Goal: Information Seeking & Learning: Learn about a topic

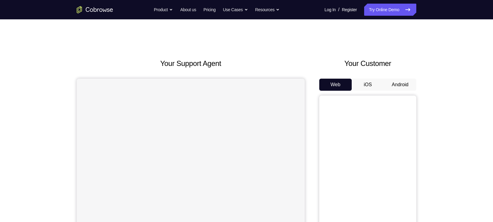
click at [406, 88] on button "Android" at bounding box center [400, 85] width 32 height 12
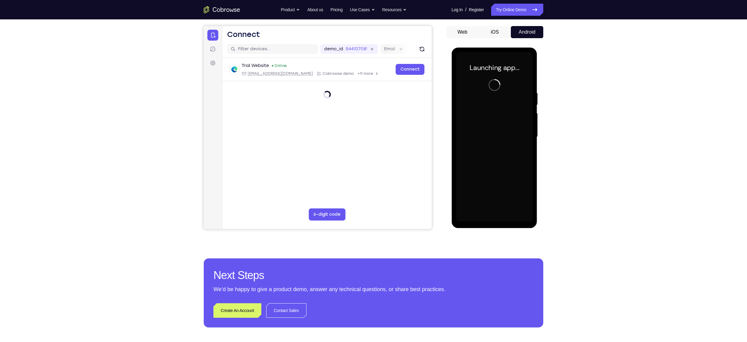
scroll to position [53, 0]
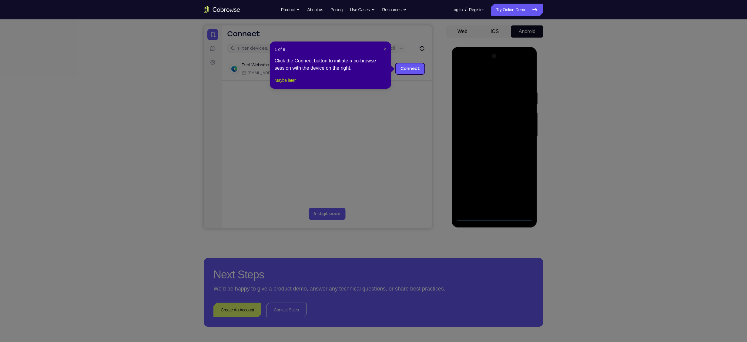
click at [294, 84] on button "Maybe later" at bounding box center [285, 80] width 21 height 7
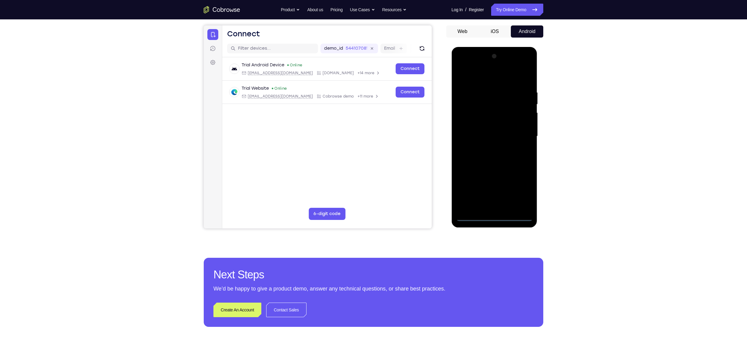
click at [492, 215] on div at bounding box center [494, 137] width 76 height 170
click at [492, 192] on div at bounding box center [494, 137] width 76 height 170
click at [479, 77] on div at bounding box center [494, 137] width 76 height 170
click at [492, 135] on div at bounding box center [494, 137] width 76 height 170
click at [485, 146] on div at bounding box center [494, 137] width 76 height 170
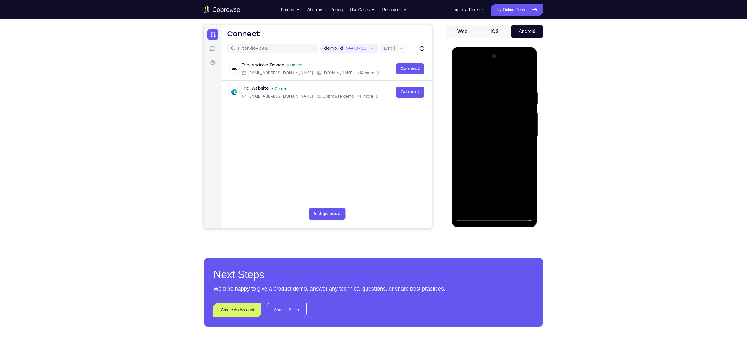
click at [485, 129] on div at bounding box center [494, 137] width 76 height 170
click at [479, 139] on div at bounding box center [494, 137] width 76 height 170
click at [488, 157] on div at bounding box center [494, 137] width 76 height 170
click at [492, 151] on div at bounding box center [494, 137] width 76 height 170
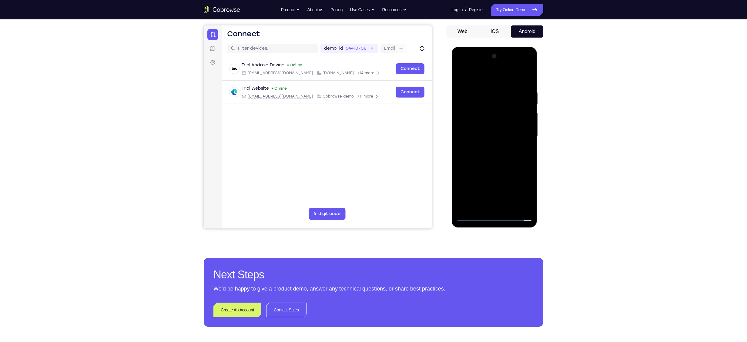
click at [492, 157] on div at bounding box center [494, 137] width 76 height 170
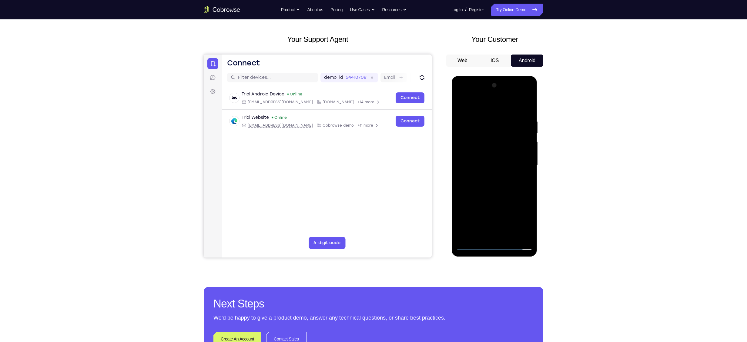
scroll to position [24, 0]
drag, startPoint x: 491, startPoint y: 122, endPoint x: 513, endPoint y: 212, distance: 92.7
click at [492, 212] on div at bounding box center [494, 166] width 76 height 170
drag, startPoint x: 513, startPoint y: 212, endPoint x: 509, endPoint y: 200, distance: 12.2
click at [492, 200] on div at bounding box center [494, 166] width 76 height 170
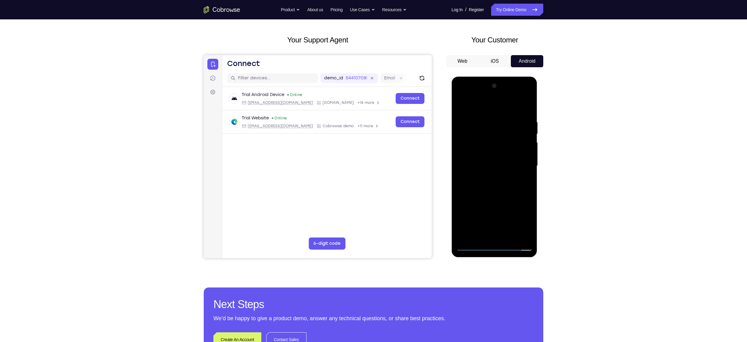
click at [492, 98] on div at bounding box center [494, 166] width 76 height 170
click at [492, 108] on div at bounding box center [494, 166] width 76 height 170
click at [492, 222] on div at bounding box center [494, 166] width 76 height 170
click at [460, 95] on div at bounding box center [494, 166] width 76 height 170
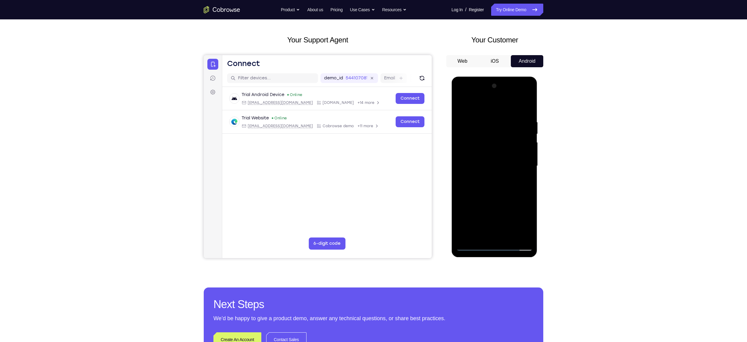
click at [472, 150] on div at bounding box center [494, 166] width 76 height 170
click at [487, 176] on div at bounding box center [494, 166] width 76 height 170
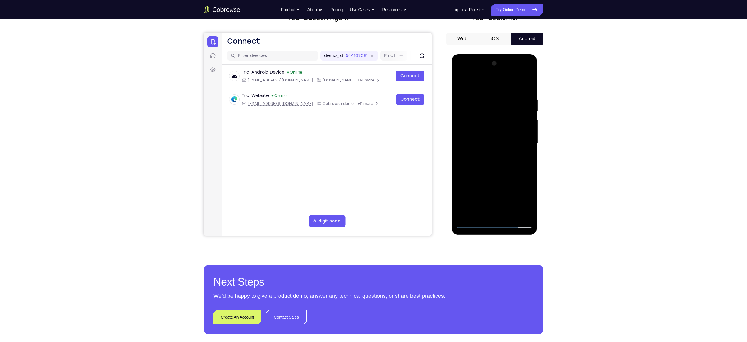
scroll to position [46, 0]
click at [482, 142] on div at bounding box center [494, 143] width 76 height 170
click at [479, 113] on div at bounding box center [494, 143] width 76 height 170
click at [474, 132] on div at bounding box center [494, 143] width 76 height 170
click at [474, 141] on div at bounding box center [494, 143] width 76 height 170
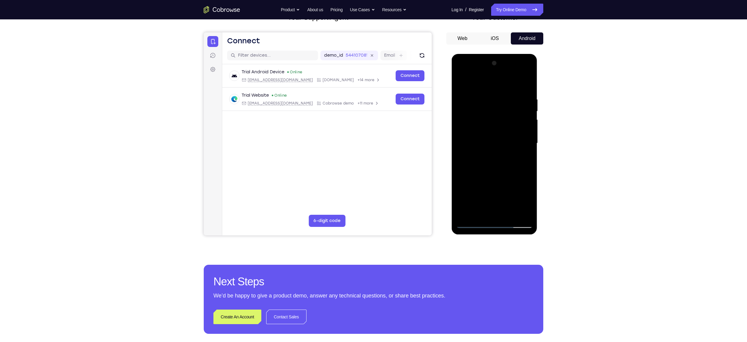
click at [484, 165] on div at bounding box center [494, 143] width 76 height 170
click at [486, 216] on div at bounding box center [494, 143] width 76 height 170
click at [492, 170] on div at bounding box center [494, 143] width 76 height 170
click at [492, 168] on div at bounding box center [494, 143] width 76 height 170
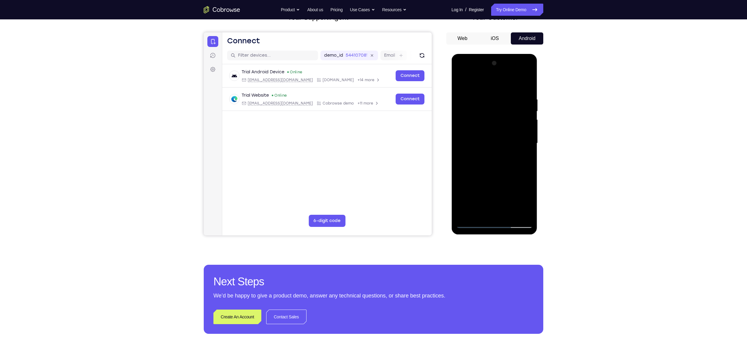
click at [481, 215] on div at bounding box center [494, 143] width 76 height 170
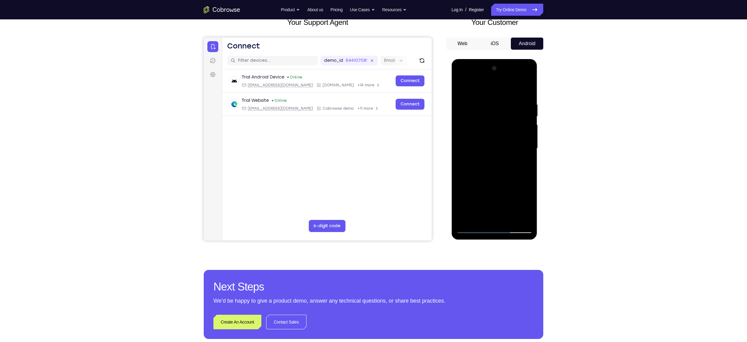
drag, startPoint x: 475, startPoint y: 92, endPoint x: 475, endPoint y: 70, distance: 22.1
click at [475, 70] on div at bounding box center [494, 149] width 76 height 170
click at [477, 88] on div at bounding box center [494, 149] width 76 height 170
click at [464, 104] on div at bounding box center [494, 149] width 76 height 170
click at [465, 91] on div at bounding box center [494, 149] width 76 height 170
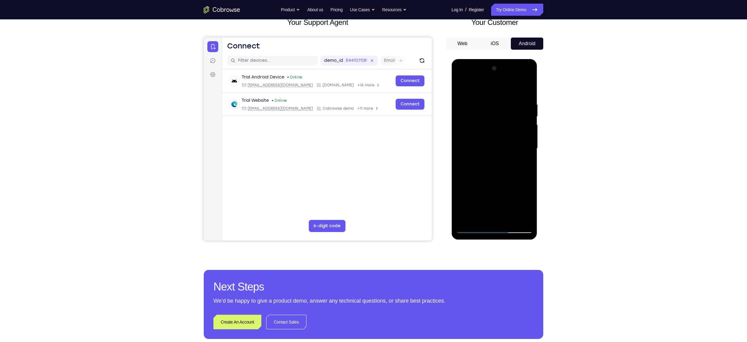
click at [481, 127] on div at bounding box center [494, 149] width 76 height 170
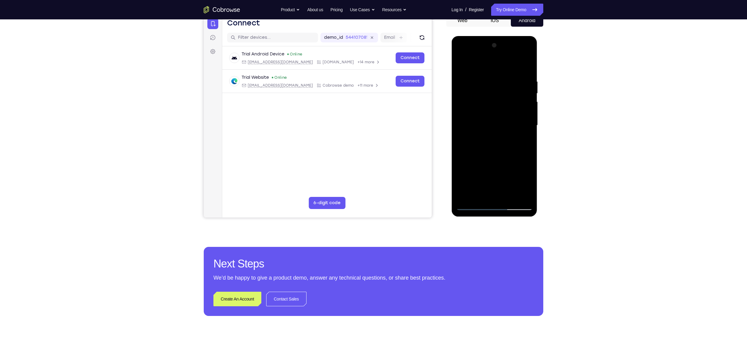
scroll to position [65, 0]
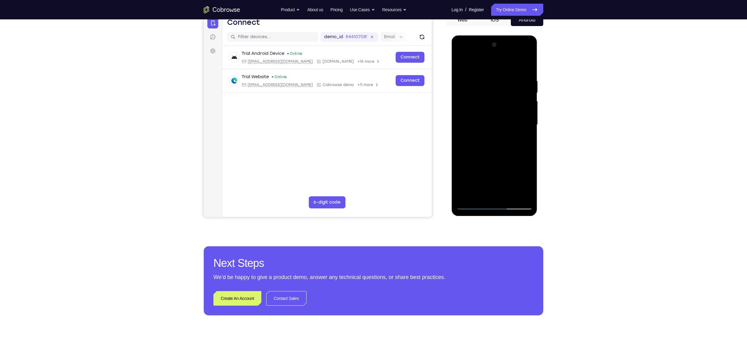
drag, startPoint x: 489, startPoint y: 156, endPoint x: 489, endPoint y: 116, distance: 39.7
click at [489, 116] on div at bounding box center [494, 125] width 76 height 170
click at [492, 136] on div at bounding box center [494, 125] width 76 height 170
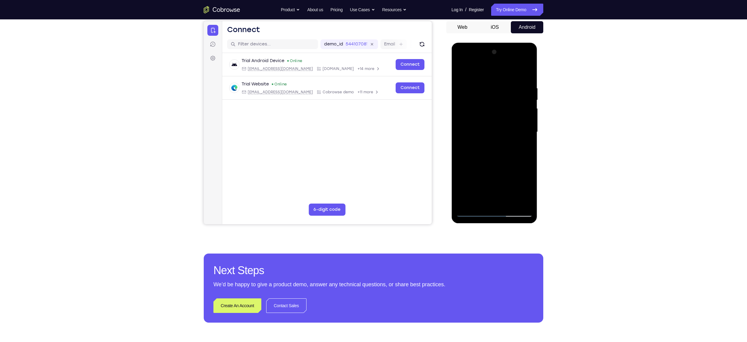
scroll to position [59, 0]
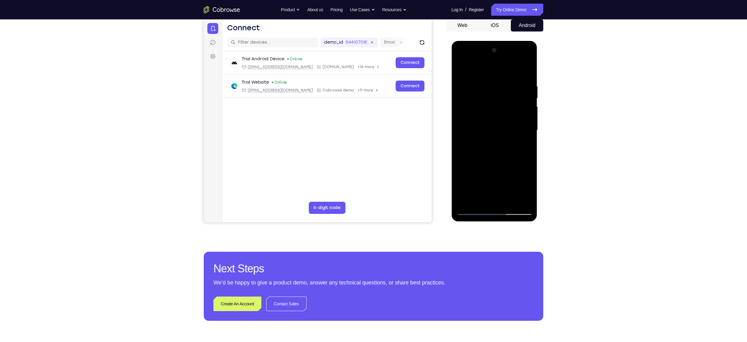
click at [492, 92] on div at bounding box center [494, 130] width 76 height 170
click at [491, 198] on div at bounding box center [494, 130] width 76 height 170
click at [473, 212] on div at bounding box center [494, 130] width 76 height 170
click at [470, 110] on div at bounding box center [494, 130] width 76 height 170
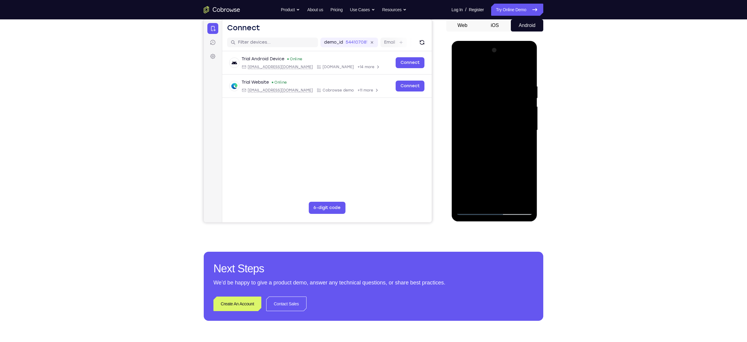
drag, startPoint x: 484, startPoint y: 177, endPoint x: 494, endPoint y: 80, distance: 98.0
click at [492, 80] on div at bounding box center [494, 130] width 76 height 170
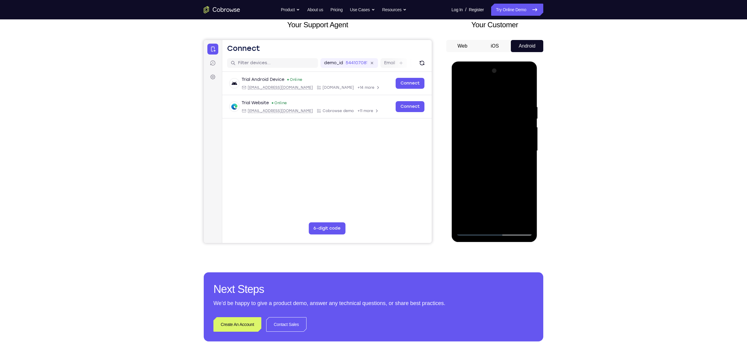
scroll to position [38, 0]
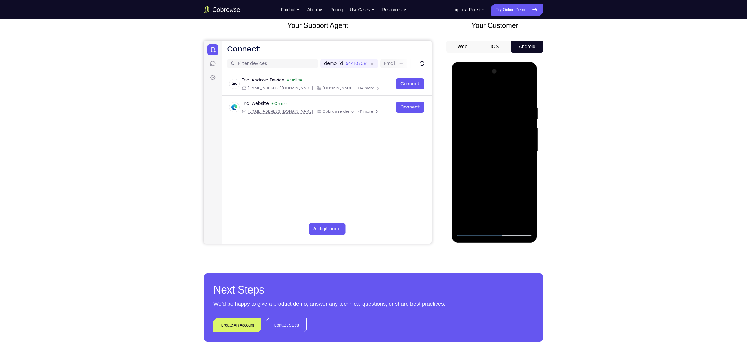
click at [460, 89] on div at bounding box center [494, 152] width 76 height 170
click at [464, 97] on div at bounding box center [494, 152] width 76 height 170
click at [490, 179] on div at bounding box center [494, 152] width 76 height 170
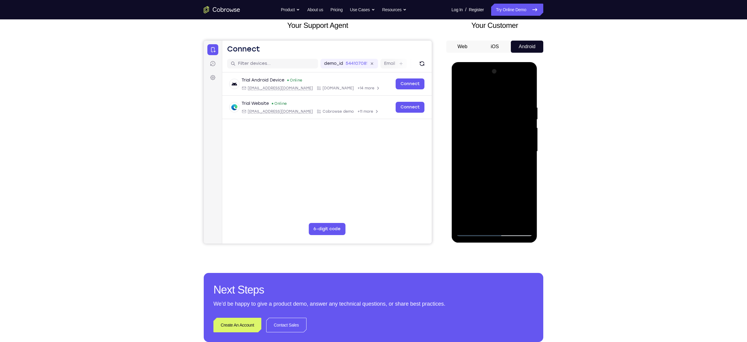
click at [490, 186] on div at bounding box center [494, 152] width 76 height 170
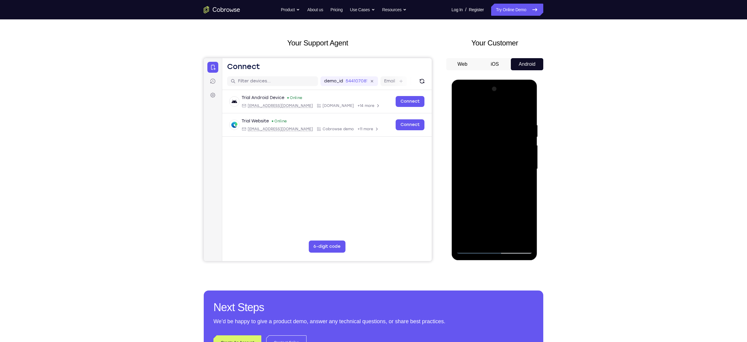
scroll to position [20, 0]
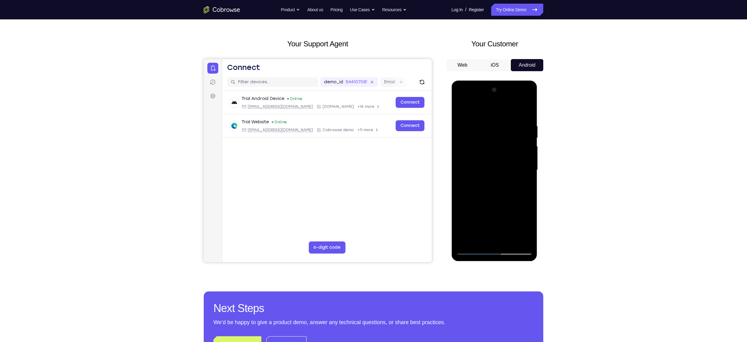
click at [492, 122] on div at bounding box center [494, 170] width 76 height 170
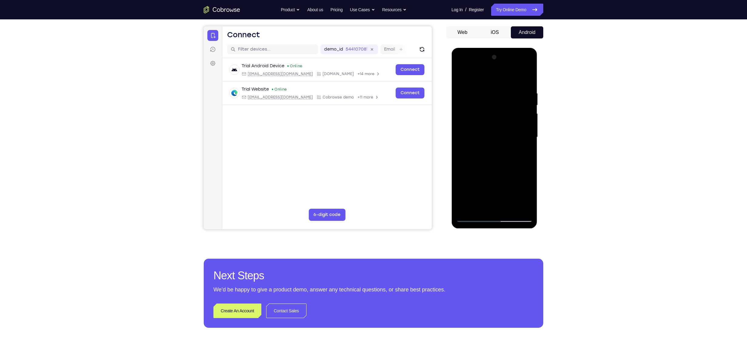
scroll to position [52, 0]
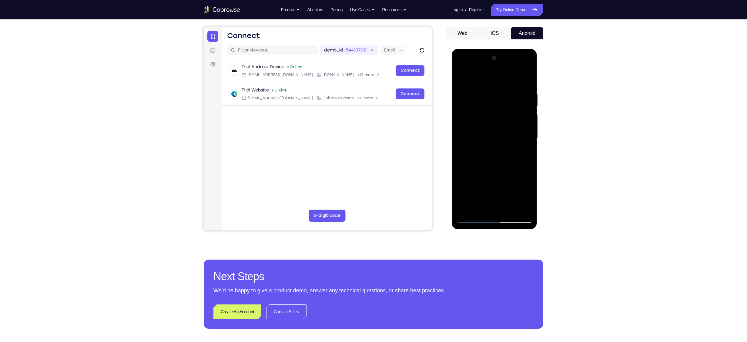
drag, startPoint x: 494, startPoint y: 182, endPoint x: 495, endPoint y: 110, distance: 72.1
click at [492, 110] on div at bounding box center [494, 138] width 76 height 170
drag, startPoint x: 499, startPoint y: 180, endPoint x: 497, endPoint y: 120, distance: 60.0
click at [492, 120] on div at bounding box center [494, 138] width 76 height 170
drag, startPoint x: 503, startPoint y: 186, endPoint x: 511, endPoint y: 109, distance: 77.9
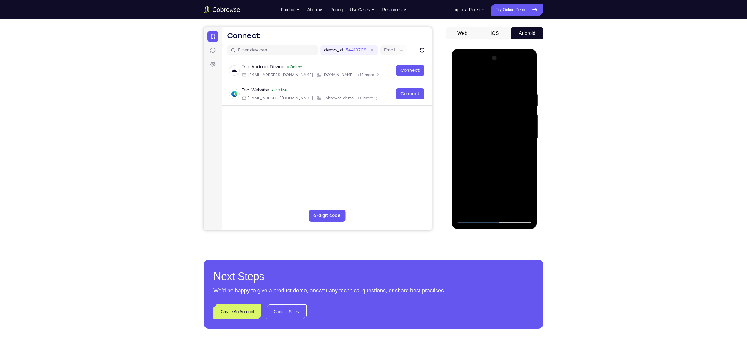
click at [492, 109] on div at bounding box center [494, 138] width 76 height 170
drag, startPoint x: 512, startPoint y: 172, endPoint x: 512, endPoint y: 144, distance: 28.5
click at [492, 144] on div at bounding box center [494, 138] width 76 height 170
drag, startPoint x: 523, startPoint y: 142, endPoint x: 483, endPoint y: 144, distance: 40.1
click at [483, 144] on div at bounding box center [494, 138] width 76 height 170
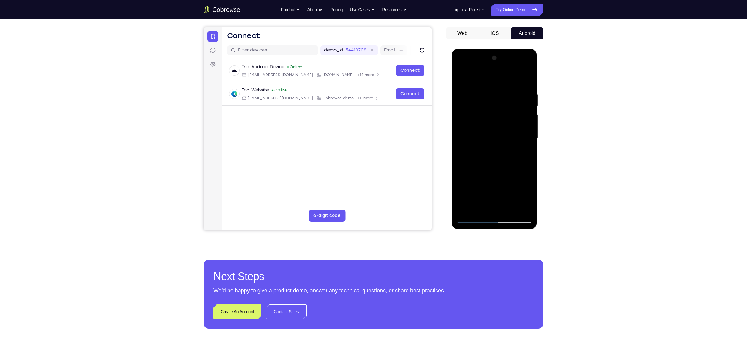
drag, startPoint x: 511, startPoint y: 158, endPoint x: 506, endPoint y: 111, distance: 47.6
click at [492, 111] on div at bounding box center [494, 138] width 76 height 170
drag, startPoint x: 508, startPoint y: 145, endPoint x: 515, endPoint y: 185, distance: 41.0
click at [492, 185] on div at bounding box center [494, 138] width 76 height 170
drag, startPoint x: 510, startPoint y: 147, endPoint x: 512, endPoint y: 175, distance: 27.4
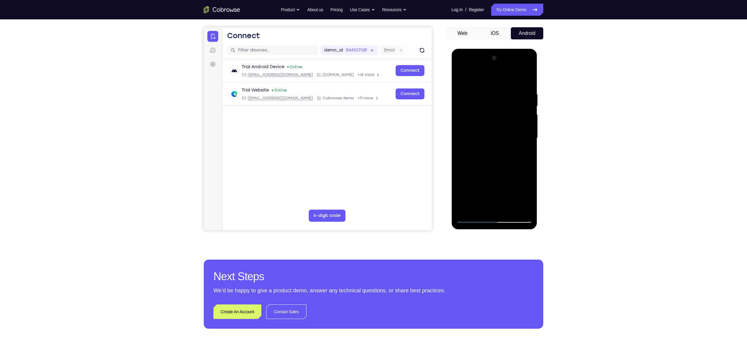
click at [492, 175] on div at bounding box center [494, 138] width 76 height 170
drag, startPoint x: 522, startPoint y: 132, endPoint x: 468, endPoint y: 145, distance: 55.2
click at [468, 145] on div at bounding box center [494, 138] width 76 height 170
drag, startPoint x: 526, startPoint y: 129, endPoint x: 469, endPoint y: 128, distance: 56.4
click at [469, 128] on div at bounding box center [494, 138] width 76 height 170
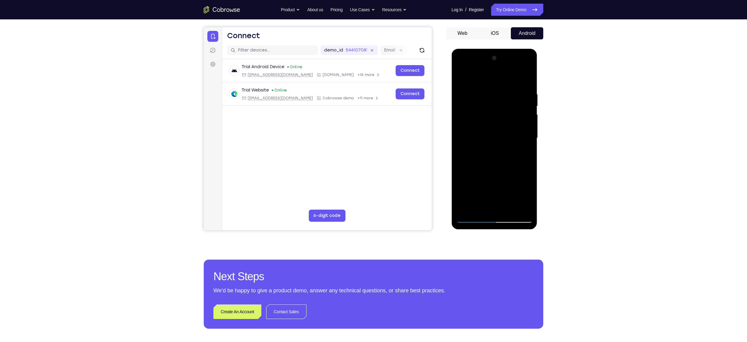
drag, startPoint x: 479, startPoint y: 127, endPoint x: 473, endPoint y: 127, distance: 6.4
click at [473, 127] on div at bounding box center [494, 138] width 76 height 170
drag, startPoint x: 503, startPoint y: 118, endPoint x: 543, endPoint y: 116, distance: 40.4
click at [492, 116] on html "Online web based iOS Simulators and Android Emulators. Run iPhone, iPad, Mobile…" at bounding box center [494, 140] width 86 height 182
drag, startPoint x: 480, startPoint y: 125, endPoint x: 529, endPoint y: 122, distance: 48.9
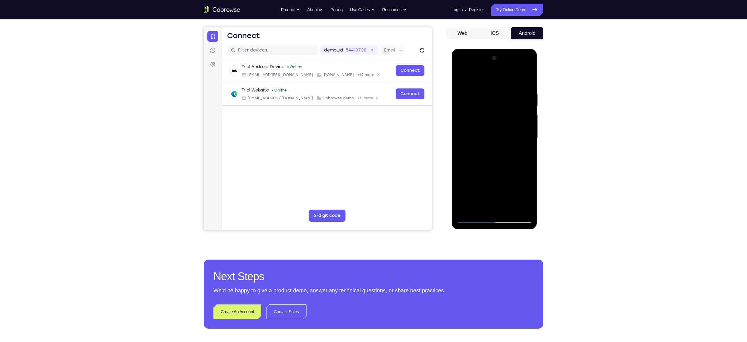
click at [492, 122] on div at bounding box center [494, 138] width 76 height 170
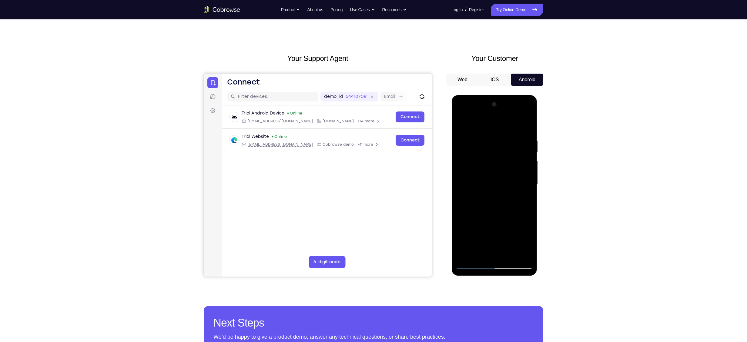
scroll to position [4, 0]
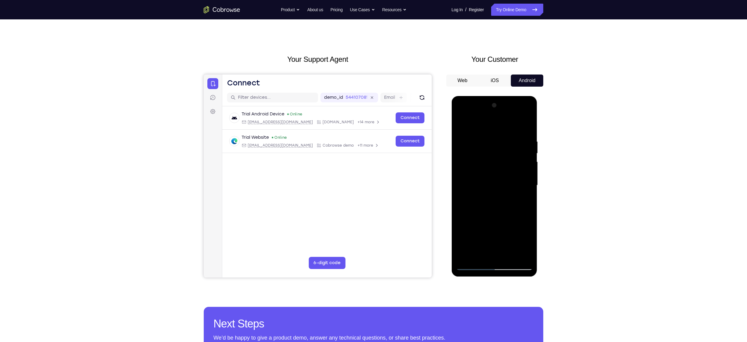
click at [462, 125] on div at bounding box center [494, 186] width 76 height 170
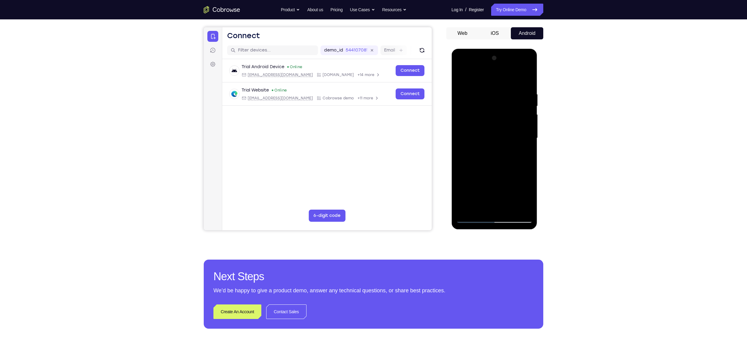
scroll to position [52, 0]
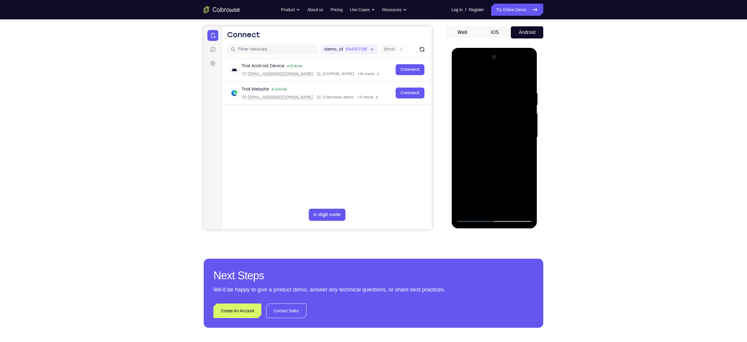
click at [492, 107] on div at bounding box center [494, 137] width 76 height 170
drag, startPoint x: 486, startPoint y: 158, endPoint x: 492, endPoint y: 81, distance: 77.2
click at [492, 81] on div at bounding box center [494, 137] width 76 height 170
drag, startPoint x: 501, startPoint y: 158, endPoint x: 500, endPoint y: 137, distance: 20.9
click at [492, 137] on div at bounding box center [494, 137] width 76 height 170
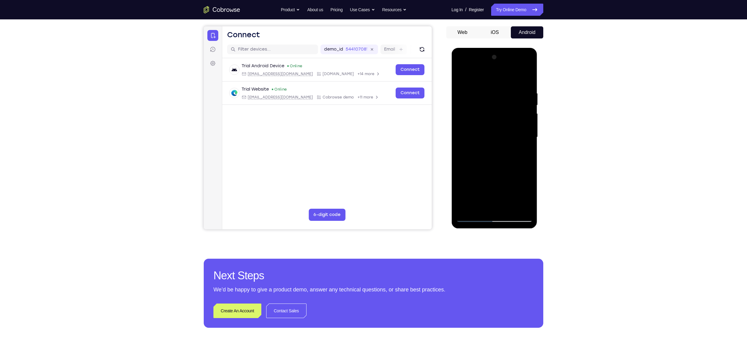
drag, startPoint x: 497, startPoint y: 187, endPoint x: 497, endPoint y: 131, distance: 56.1
click at [492, 131] on div at bounding box center [494, 137] width 76 height 170
drag, startPoint x: 493, startPoint y: 204, endPoint x: 495, endPoint y: 105, distance: 99.4
click at [492, 105] on div at bounding box center [494, 137] width 76 height 170
drag, startPoint x: 502, startPoint y: 162, endPoint x: 502, endPoint y: 118, distance: 43.3
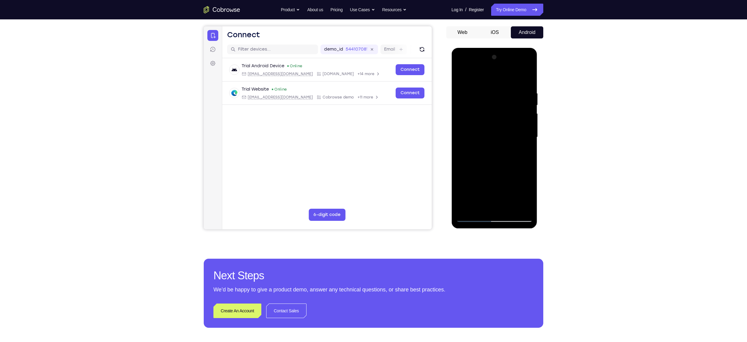
click at [492, 118] on div at bounding box center [494, 137] width 76 height 170
drag, startPoint x: 505, startPoint y: 129, endPoint x: 505, endPoint y: 101, distance: 28.8
click at [492, 101] on div at bounding box center [494, 137] width 76 height 170
drag, startPoint x: 520, startPoint y: 176, endPoint x: 519, endPoint y: 147, distance: 29.7
click at [492, 147] on div at bounding box center [494, 137] width 76 height 170
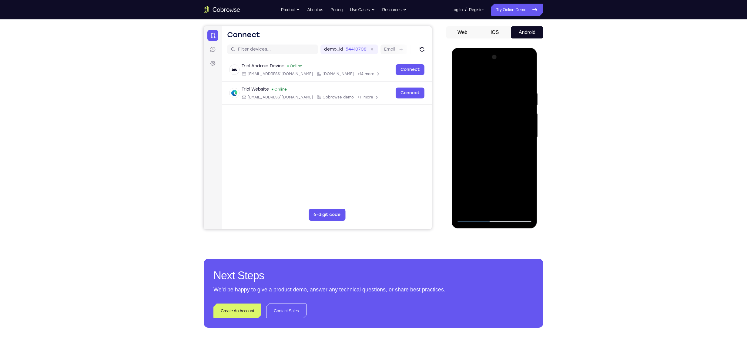
drag, startPoint x: 515, startPoint y: 145, endPoint x: 508, endPoint y: 104, distance: 42.0
drag, startPoint x: 508, startPoint y: 104, endPoint x: 475, endPoint y: 218, distance: 118.7
click at [475, 218] on div at bounding box center [494, 137] width 76 height 170
click at [472, 216] on div at bounding box center [494, 137] width 76 height 170
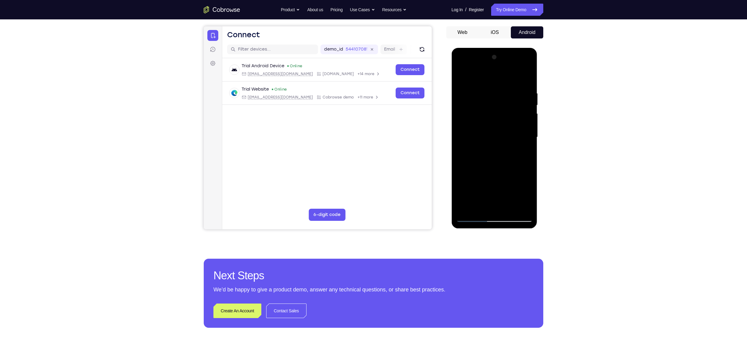
drag, startPoint x: 489, startPoint y: 137, endPoint x: 488, endPoint y: 107, distance: 29.4
click at [488, 107] on div at bounding box center [494, 137] width 76 height 170
drag, startPoint x: 491, startPoint y: 139, endPoint x: 491, endPoint y: 118, distance: 20.9
click at [491, 118] on div at bounding box center [494, 137] width 76 height 170
drag, startPoint x: 508, startPoint y: 178, endPoint x: 500, endPoint y: 74, distance: 104.6
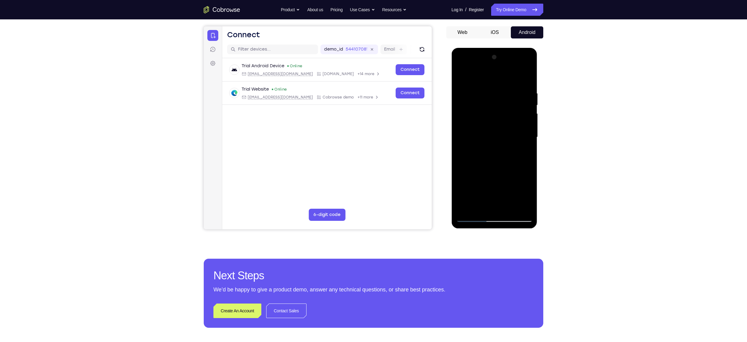
click at [492, 74] on div at bounding box center [494, 137] width 76 height 170
drag, startPoint x: 507, startPoint y: 158, endPoint x: 495, endPoint y: 98, distance: 61.5
click at [492, 98] on div at bounding box center [494, 137] width 76 height 170
drag, startPoint x: 480, startPoint y: 176, endPoint x: 489, endPoint y: 95, distance: 80.9
click at [489, 95] on div at bounding box center [494, 137] width 76 height 170
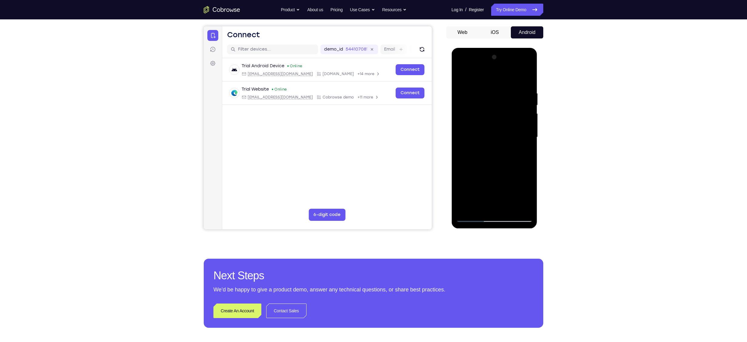
click at [469, 215] on div at bounding box center [494, 137] width 76 height 170
click at [473, 222] on div at bounding box center [494, 138] width 86 height 181
click at [472, 217] on div at bounding box center [494, 137] width 76 height 170
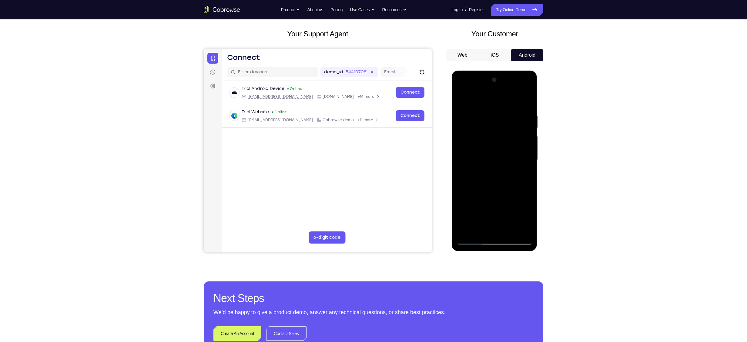
scroll to position [61, 0]
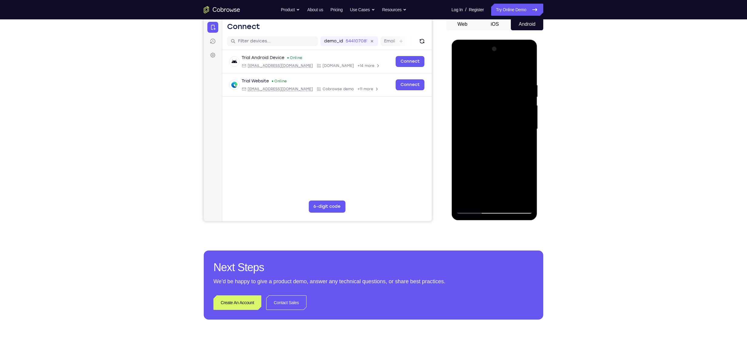
click at [469, 201] on div at bounding box center [494, 129] width 76 height 170
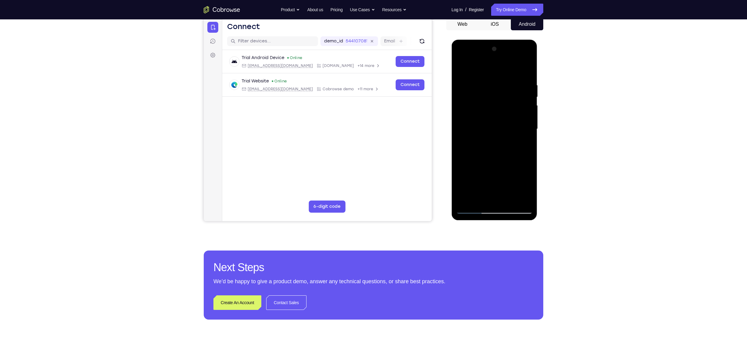
click at [469, 201] on div at bounding box center [494, 129] width 76 height 170
drag, startPoint x: 489, startPoint y: 119, endPoint x: 461, endPoint y: 243, distance: 127.6
click at [461, 222] on html "Online web based iOS Simulators and Android Emulators. Run iPhone, iPad, Mobile…" at bounding box center [494, 131] width 86 height 182
click at [492, 200] on div at bounding box center [494, 129] width 76 height 170
click at [492, 163] on div at bounding box center [494, 129] width 76 height 170
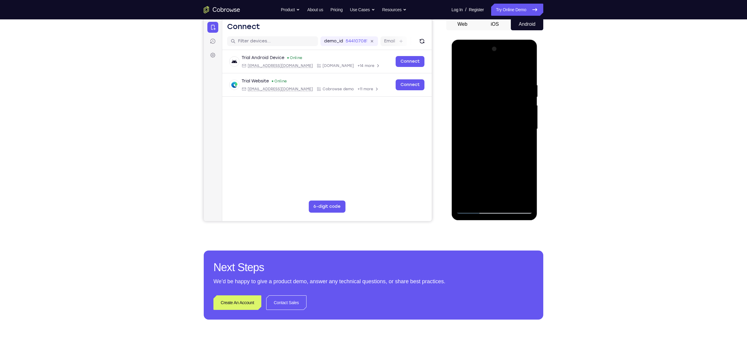
drag, startPoint x: 495, startPoint y: 180, endPoint x: 496, endPoint y: 137, distance: 43.1
click at [492, 137] on div at bounding box center [494, 129] width 76 height 170
drag, startPoint x: 495, startPoint y: 189, endPoint x: 498, endPoint y: 148, distance: 41.7
click at [492, 148] on div at bounding box center [494, 129] width 76 height 170
drag, startPoint x: 495, startPoint y: 166, endPoint x: 492, endPoint y: 129, distance: 37.4
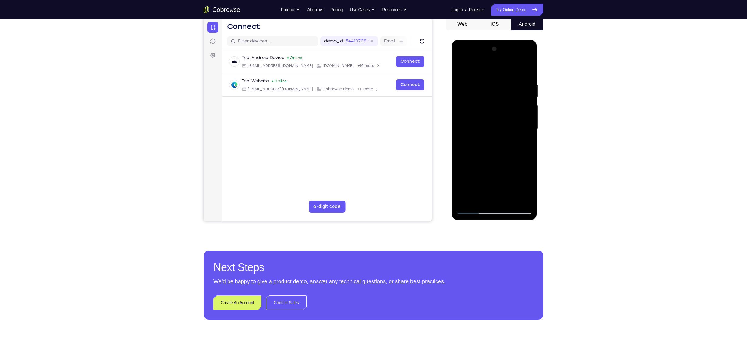
click at [492, 149] on div at bounding box center [494, 129] width 76 height 170
drag, startPoint x: 475, startPoint y: 189, endPoint x: 474, endPoint y: 150, distance: 39.4
click at [474, 150] on div at bounding box center [494, 129] width 76 height 170
click at [473, 210] on div at bounding box center [494, 129] width 76 height 170
click at [478, 83] on div at bounding box center [494, 129] width 76 height 170
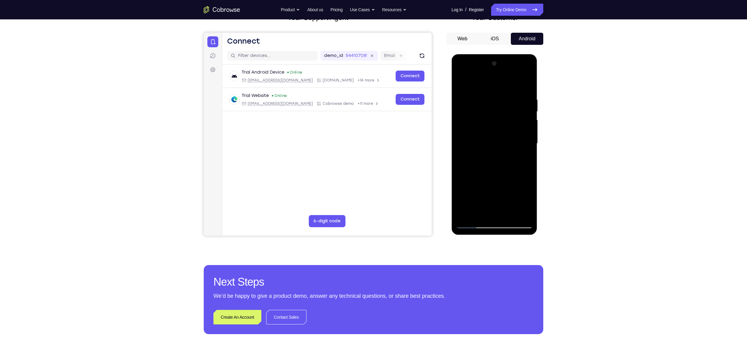
scroll to position [44, 0]
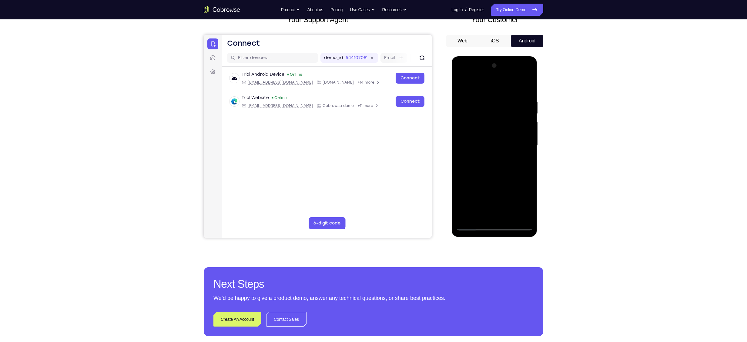
click at [492, 147] on div at bounding box center [494, 146] width 76 height 170
click at [461, 143] on div at bounding box center [494, 146] width 76 height 170
click at [459, 143] on div at bounding box center [494, 146] width 76 height 170
drag, startPoint x: 459, startPoint y: 143, endPoint x: 466, endPoint y: 87, distance: 57.1
click at [466, 87] on div at bounding box center [494, 146] width 76 height 170
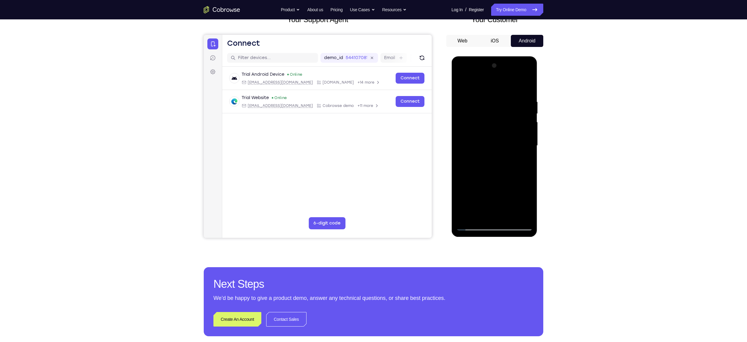
click at [466, 87] on div at bounding box center [494, 146] width 76 height 170
click at [473, 85] on div at bounding box center [494, 146] width 76 height 170
click at [465, 86] on div at bounding box center [494, 146] width 76 height 170
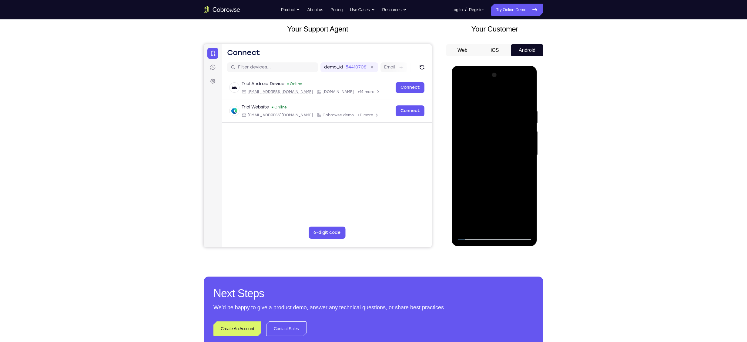
scroll to position [34, 0]
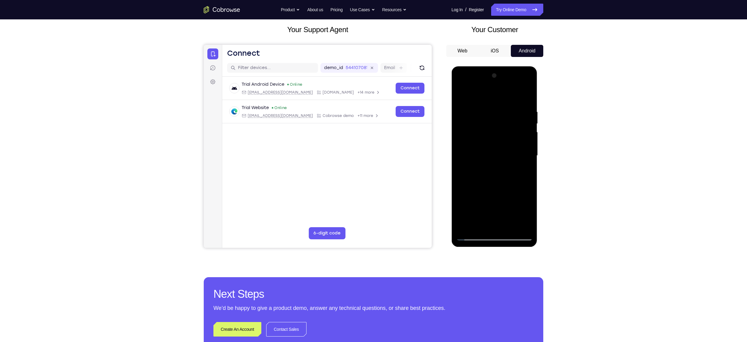
click at [466, 97] on div at bounding box center [494, 156] width 76 height 170
drag, startPoint x: 466, startPoint y: 191, endPoint x: 462, endPoint y: 191, distance: 4.2
click at [462, 191] on div at bounding box center [494, 156] width 76 height 170
click at [492, 156] on div at bounding box center [494, 156] width 76 height 170
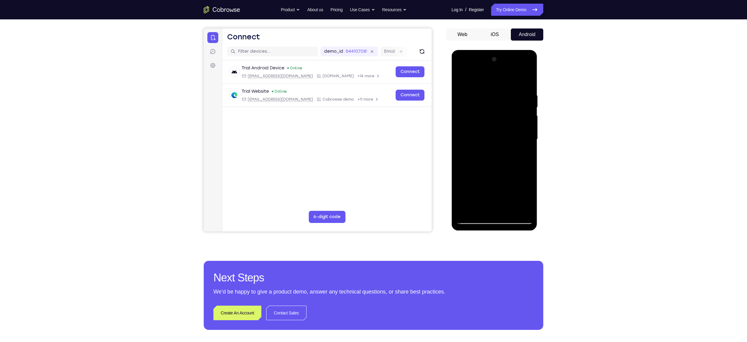
scroll to position [52, 0]
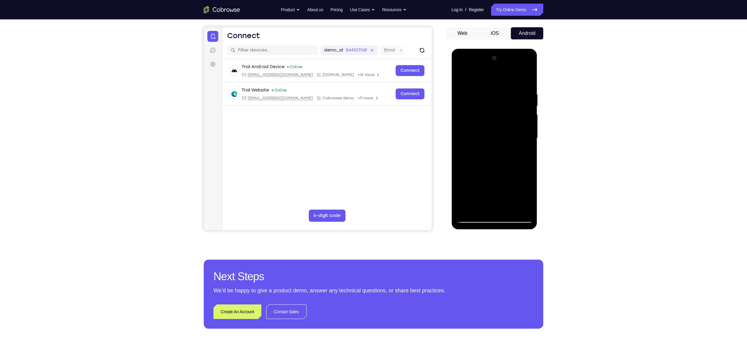
click at [472, 220] on div at bounding box center [494, 138] width 76 height 170
drag, startPoint x: 479, startPoint y: 195, endPoint x: 501, endPoint y: 130, distance: 68.5
click at [492, 130] on div at bounding box center [494, 138] width 76 height 170
drag, startPoint x: 496, startPoint y: 173, endPoint x: 509, endPoint y: 102, distance: 72.5
click at [492, 102] on div at bounding box center [494, 138] width 76 height 170
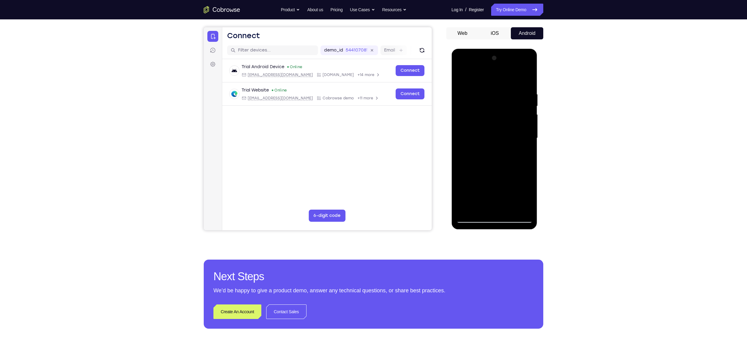
drag, startPoint x: 479, startPoint y: 184, endPoint x: 493, endPoint y: 131, distance: 54.5
click at [492, 131] on div at bounding box center [494, 138] width 76 height 170
click at [469, 212] on div at bounding box center [494, 138] width 76 height 170
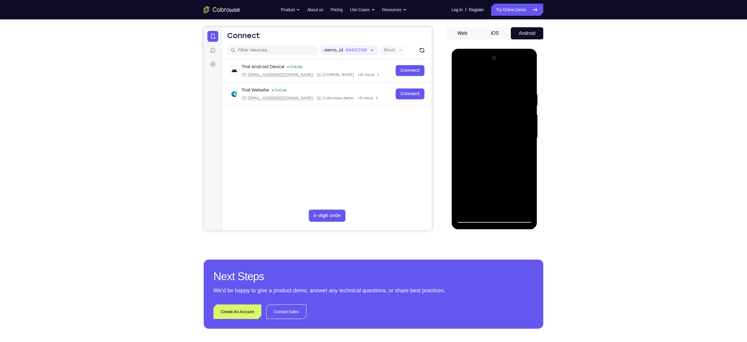
click at [469, 212] on div at bounding box center [494, 138] width 76 height 170
drag, startPoint x: 482, startPoint y: 130, endPoint x: 479, endPoint y: 205, distance: 75.8
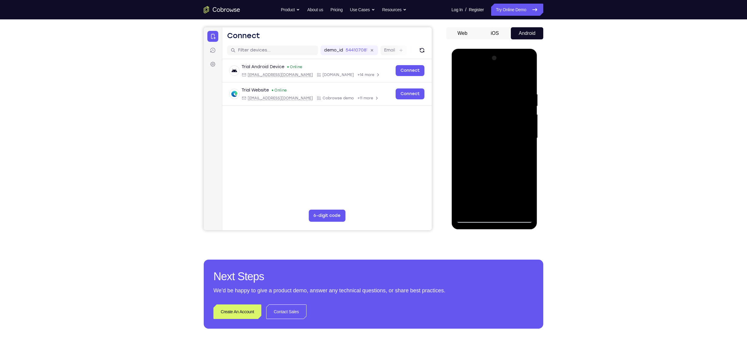
click at [479, 205] on div at bounding box center [494, 138] width 76 height 170
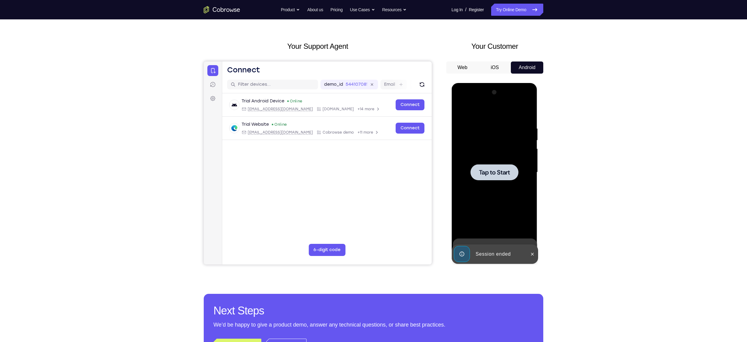
scroll to position [16, 0]
